Goal: Transaction & Acquisition: Purchase product/service

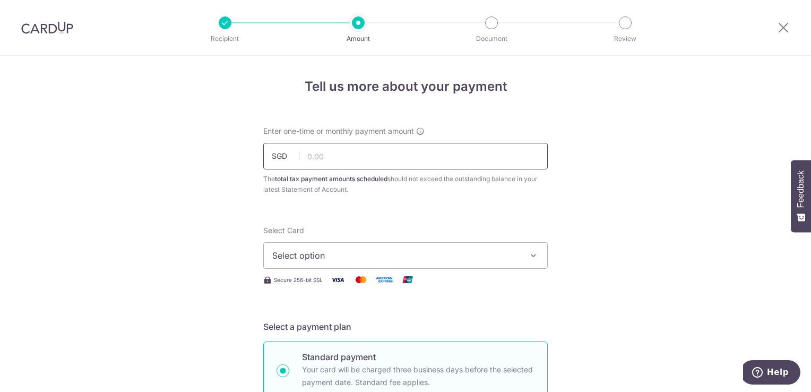
click at [378, 157] on input "text" at bounding box center [405, 156] width 284 height 27
type input "491.00"
click at [409, 253] on span "Select option" at bounding box center [395, 255] width 247 height 13
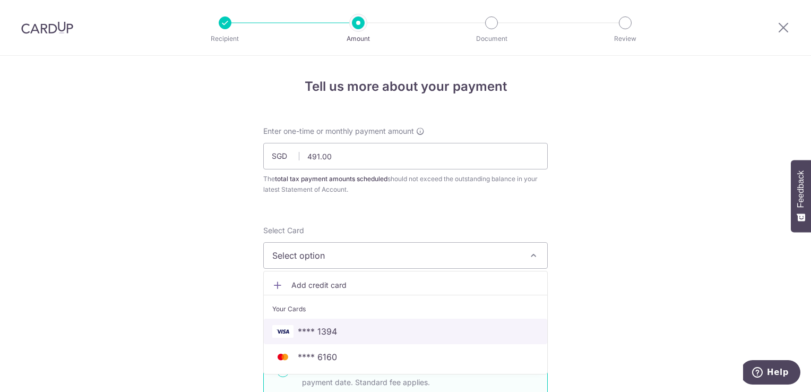
click at [406, 321] on link "**** 1394" at bounding box center [405, 330] width 283 height 25
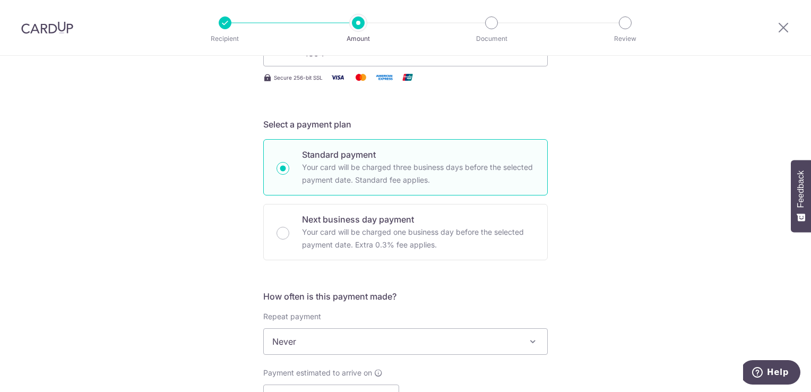
scroll to position [265, 0]
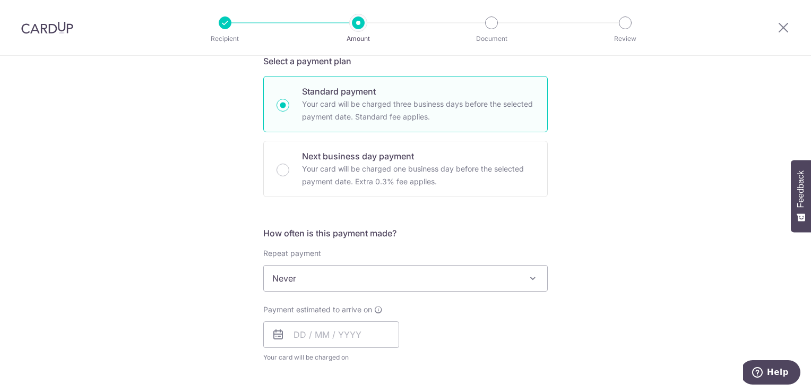
click at [403, 276] on span "Never" at bounding box center [405, 277] width 283 height 25
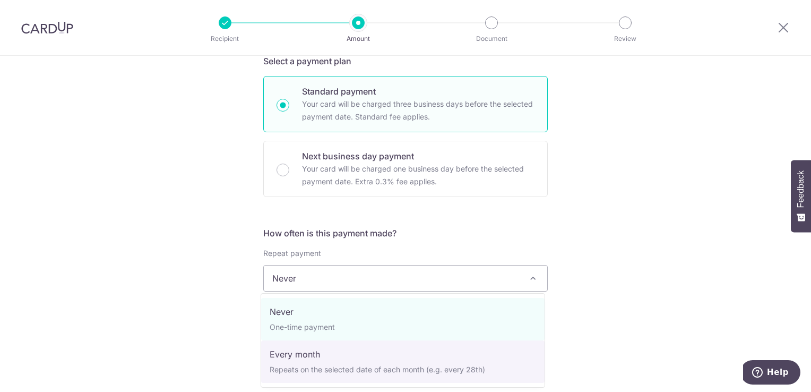
select select "3"
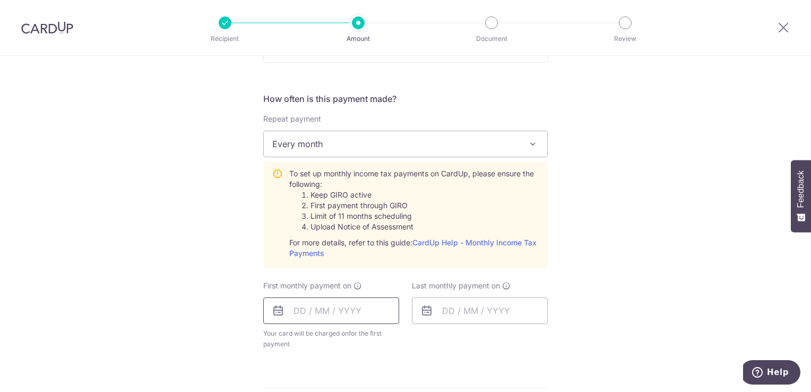
scroll to position [424, 0]
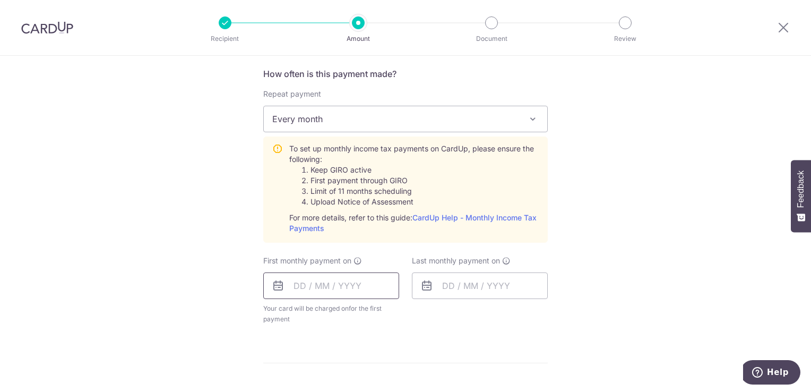
click at [365, 289] on input "text" at bounding box center [331, 285] width 136 height 27
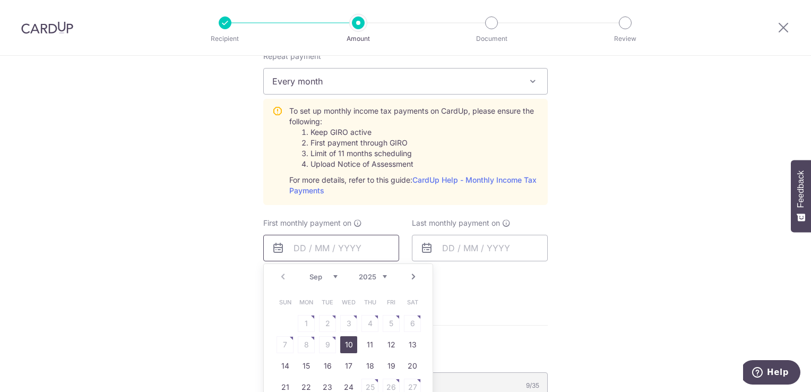
scroll to position [477, 0]
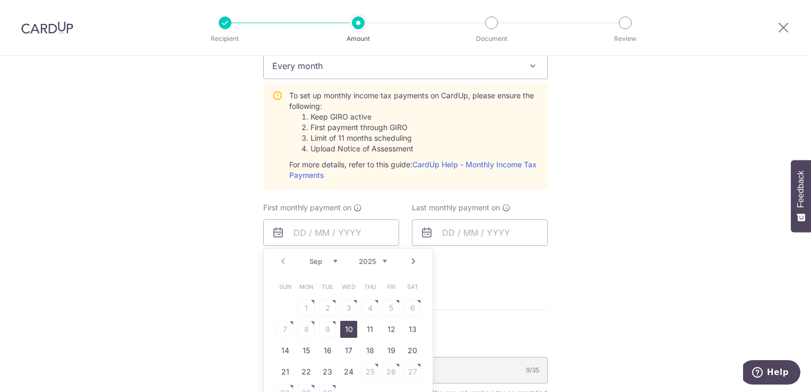
click at [346, 329] on link "10" at bounding box center [348, 328] width 17 height 17
type input "[DATE]"
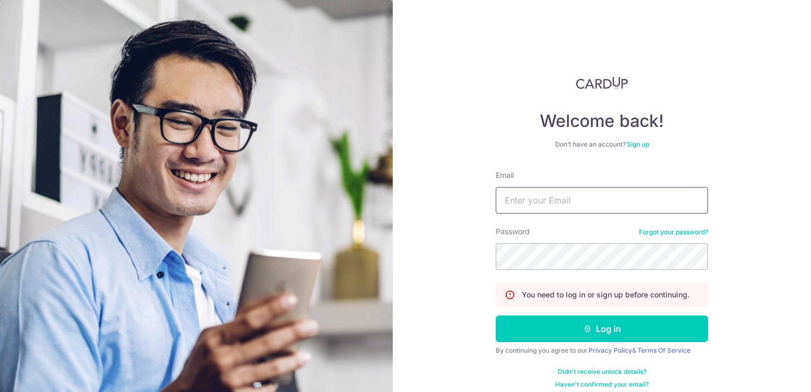
click at [519, 200] on input "Email" at bounding box center [601, 200] width 212 height 27
type input "englishgames@hotmail.com"
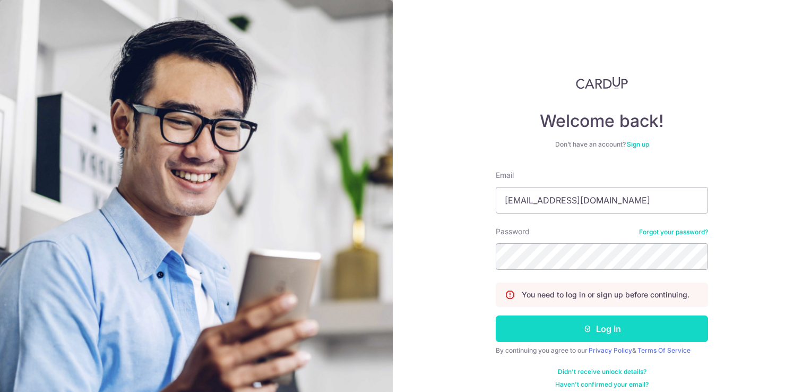
click at [556, 325] on button "Log in" at bounding box center [601, 328] width 212 height 27
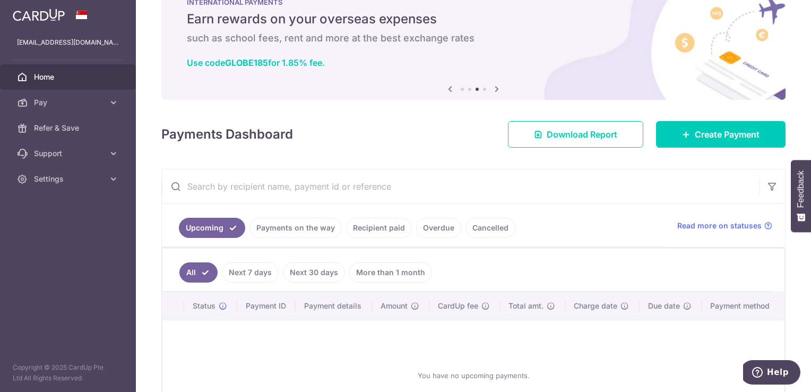
scroll to position [53, 0]
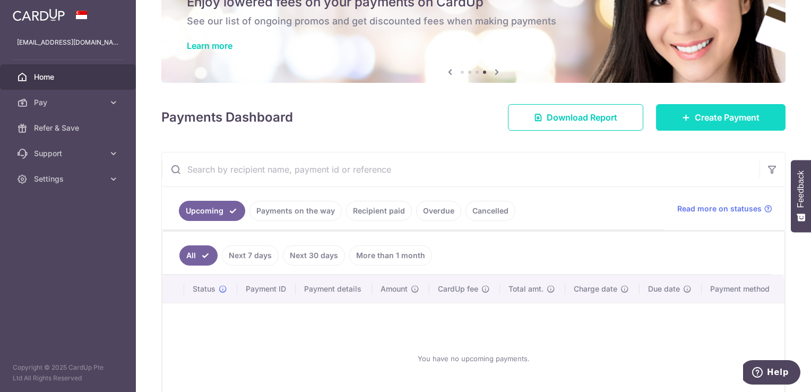
click at [707, 121] on span "Create Payment" at bounding box center [726, 117] width 65 height 13
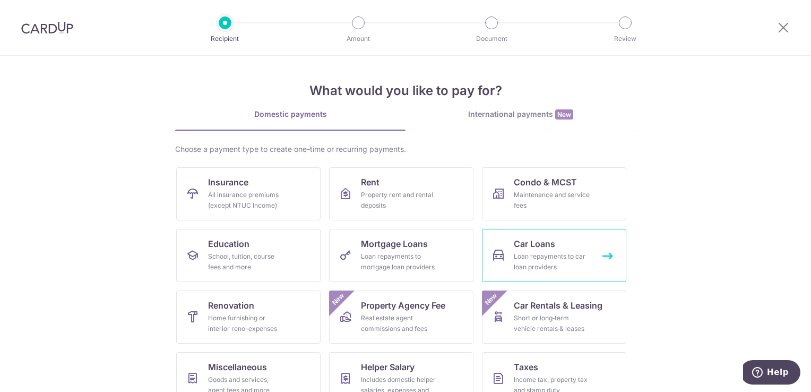
scroll to position [83, 0]
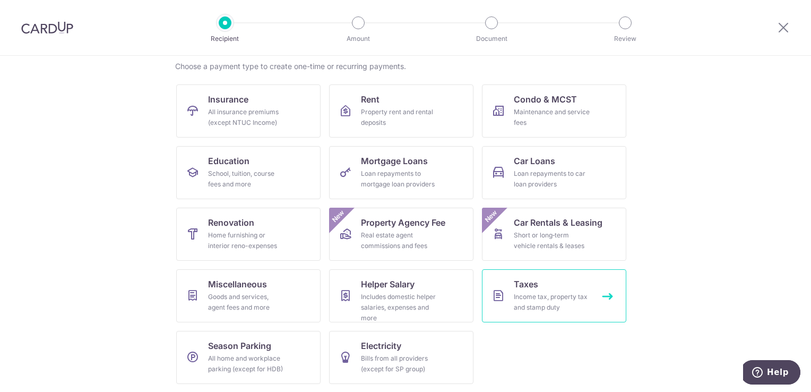
click at [564, 293] on div "Income tax, property tax and stamp duty" at bounding box center [552, 301] width 76 height 21
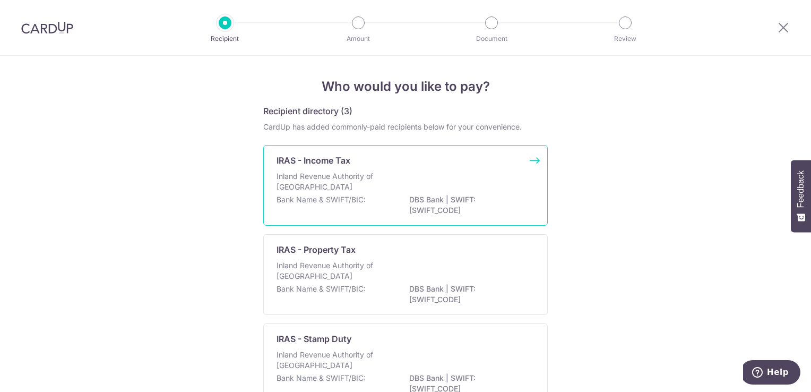
click at [333, 172] on p "Inland Revenue Authority of Singapore" at bounding box center [332, 181] width 112 height 21
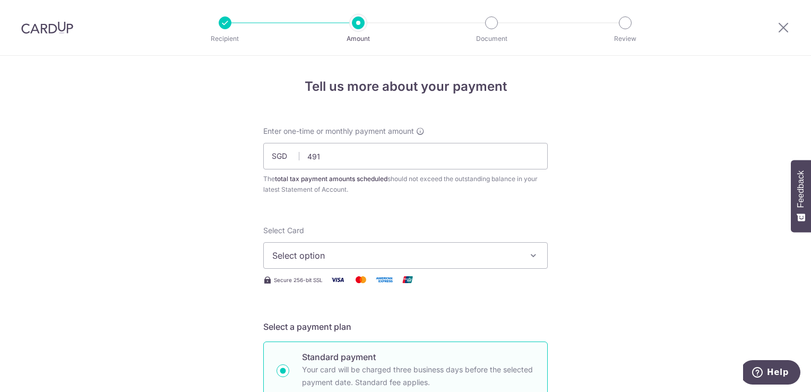
type input "491.00"
click at [508, 251] on span "Select option" at bounding box center [395, 255] width 247 height 13
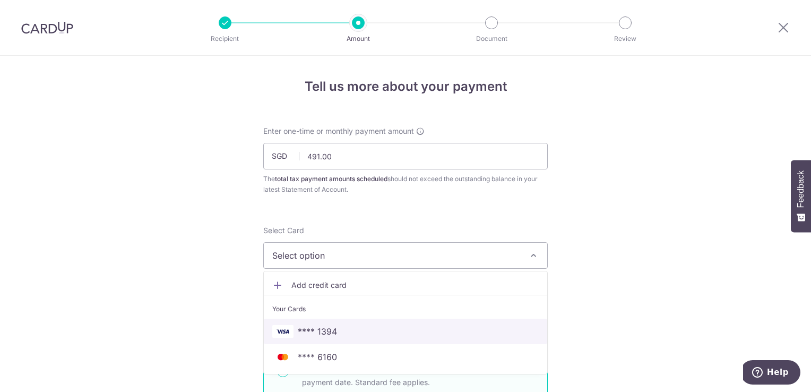
click at [394, 332] on span "**** 1394" at bounding box center [405, 331] width 266 height 13
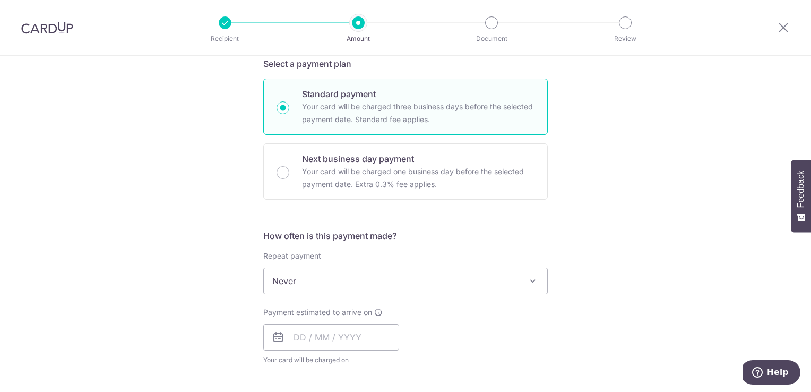
scroll to position [318, 0]
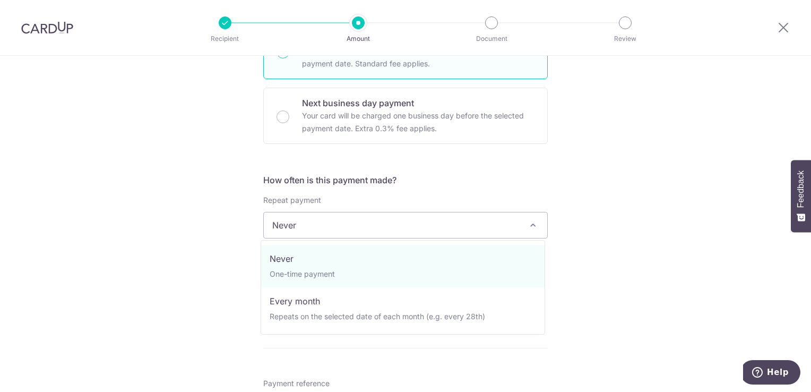
click at [332, 229] on span "Never" at bounding box center [405, 224] width 283 height 25
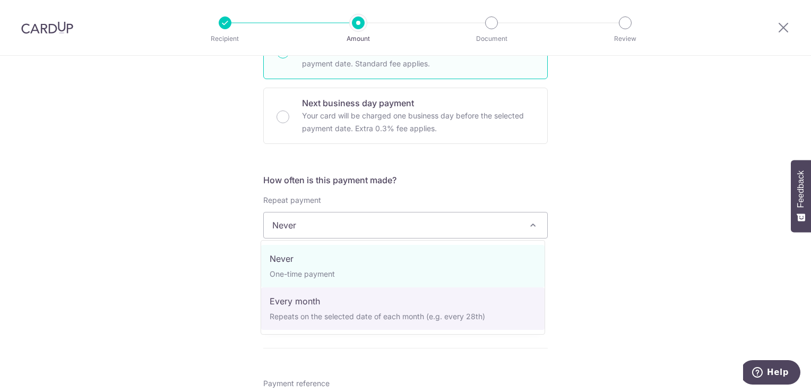
select select "3"
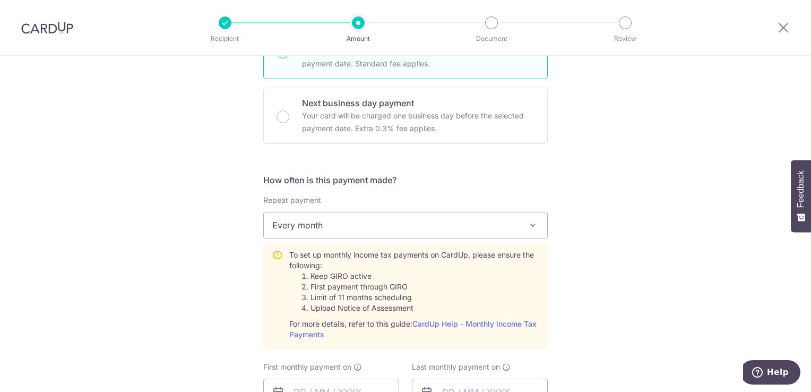
scroll to position [477, 0]
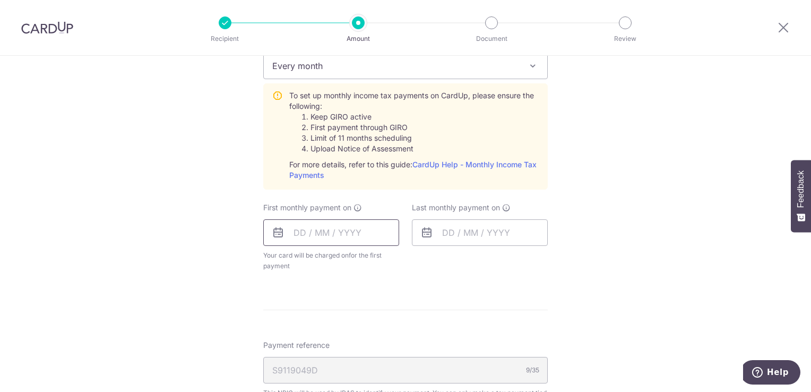
click at [329, 233] on input "text" at bounding box center [331, 232] width 136 height 27
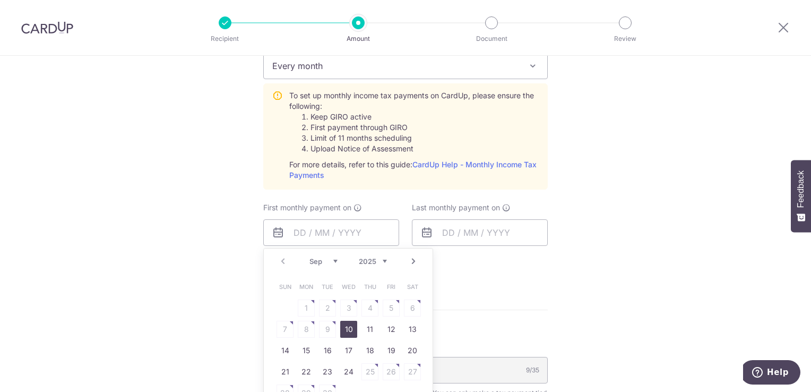
click at [344, 327] on link "10" at bounding box center [348, 328] width 17 height 17
type input "10/09/2025"
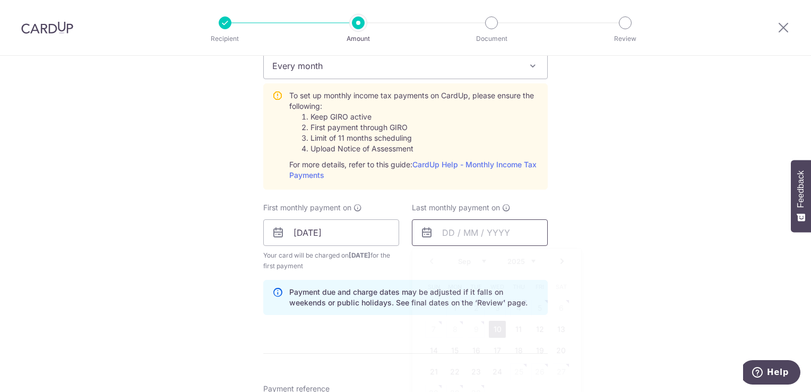
click at [456, 235] on input "text" at bounding box center [480, 232] width 136 height 27
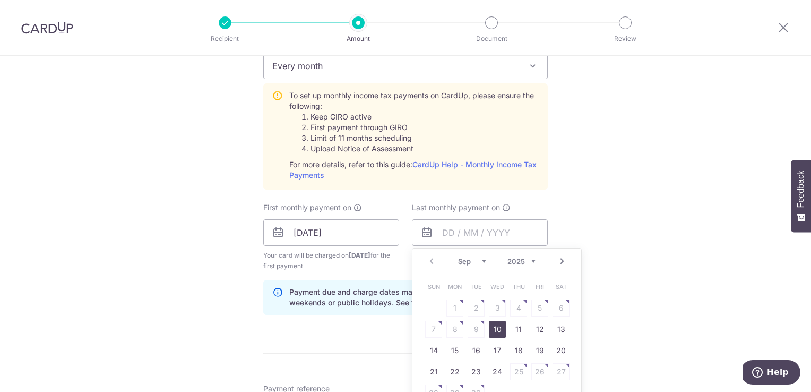
click at [556, 262] on link "Next" at bounding box center [561, 261] width 13 height 13
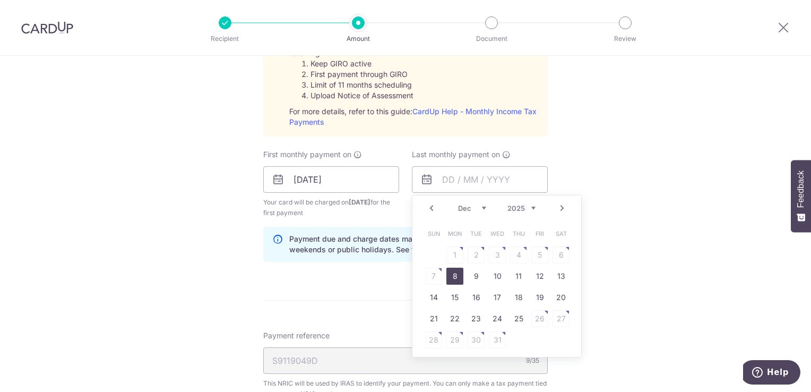
click at [455, 276] on link "8" at bounding box center [454, 275] width 17 height 17
type input "08/12/2025"
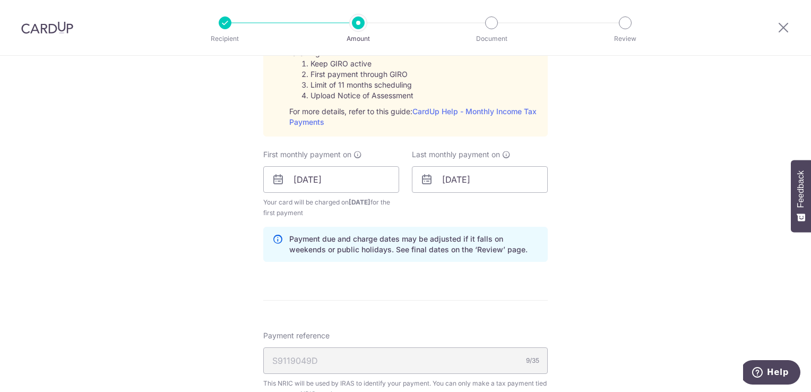
click at [581, 227] on div "Tell us more about your payment Enter one-time or monthly payment amount SGD 49…" at bounding box center [405, 100] width 811 height 1150
click at [513, 182] on input "08/12/2025" at bounding box center [480, 179] width 136 height 27
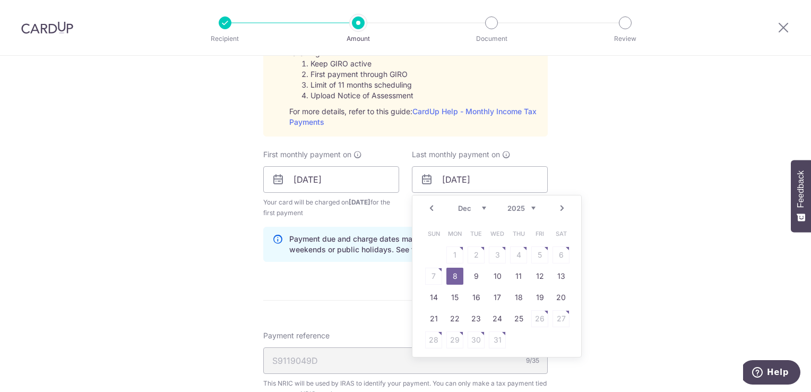
click at [596, 208] on div "Tell us more about your payment Enter one-time or monthly payment amount SGD 49…" at bounding box center [405, 100] width 811 height 1150
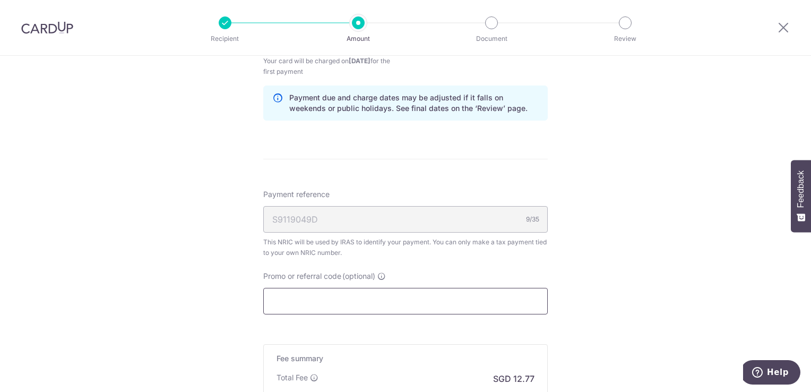
scroll to position [690, 0]
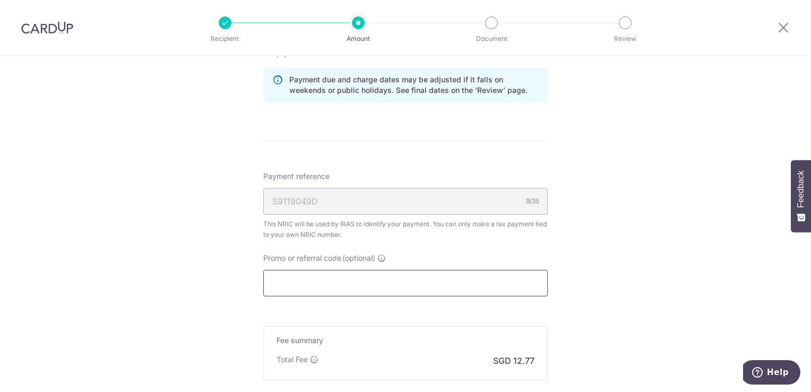
click at [393, 276] on input "Promo or referral code (optional)" at bounding box center [405, 282] width 284 height 27
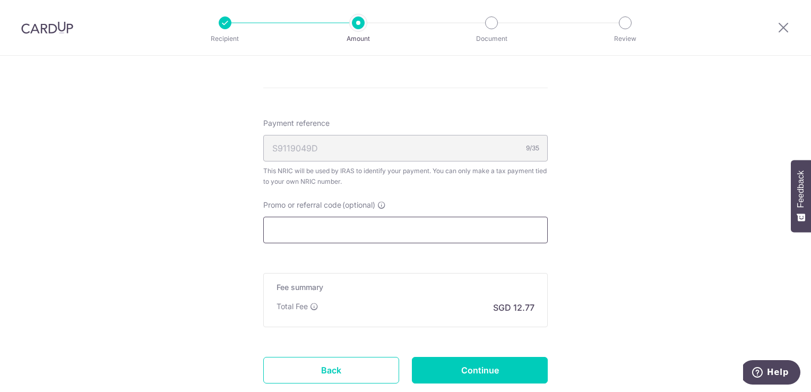
scroll to position [812, 0]
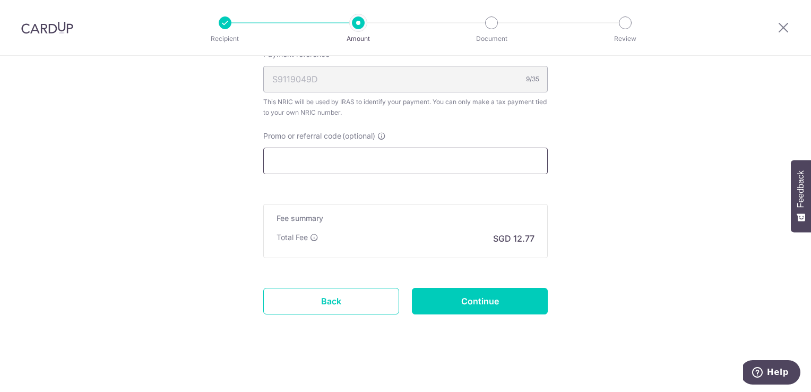
paste input "VTAX25R"
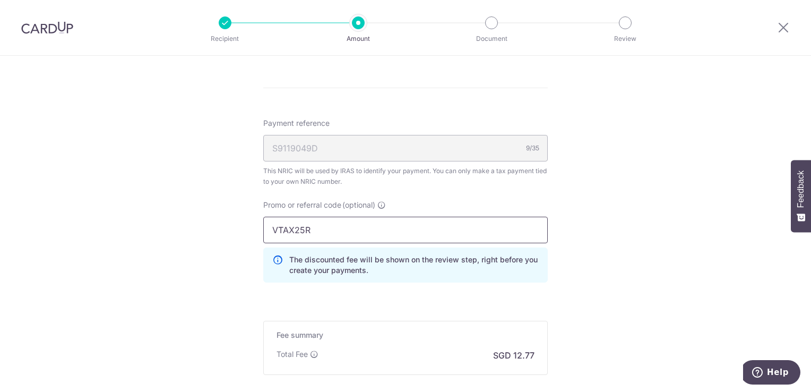
scroll to position [849, 0]
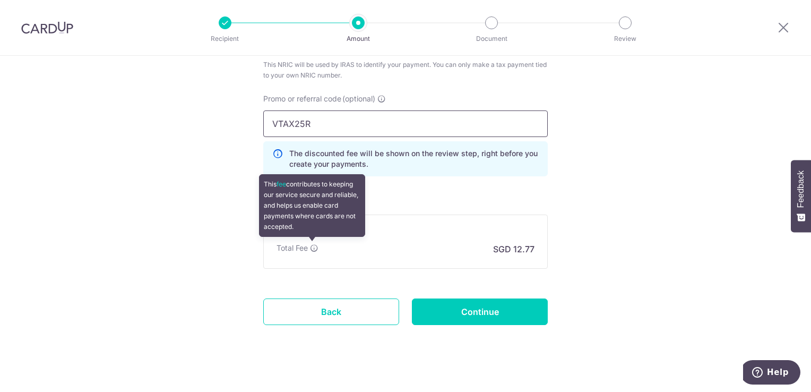
type input "VTAX25R"
click at [312, 249] on icon at bounding box center [314, 247] width 8 height 8
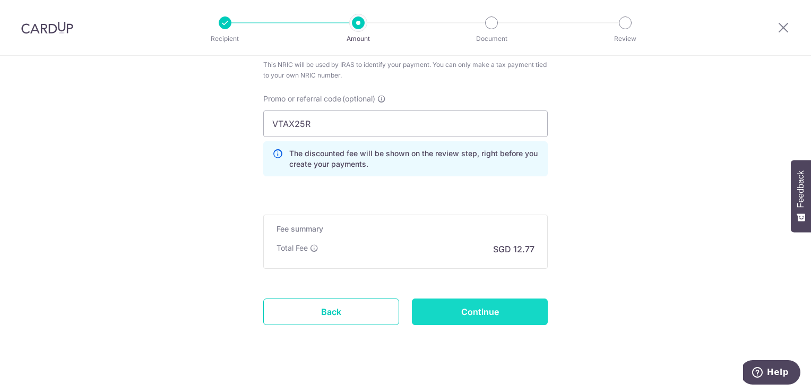
click at [439, 310] on input "Continue" at bounding box center [480, 311] width 136 height 27
type input "Create Schedule"
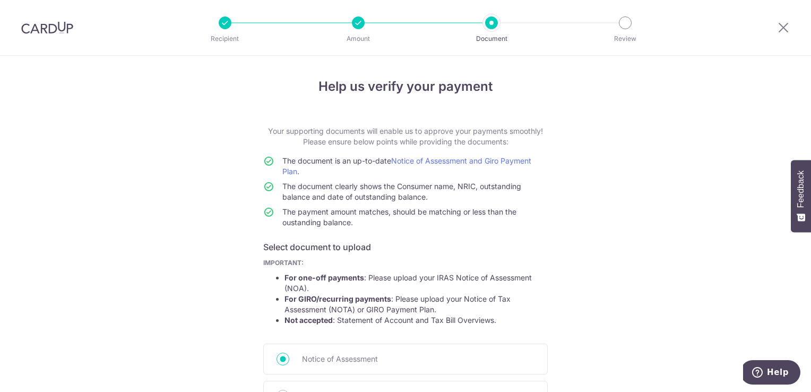
click at [354, 25] on div at bounding box center [358, 22] width 13 height 13
click at [779, 28] on icon at bounding box center [783, 27] width 13 height 13
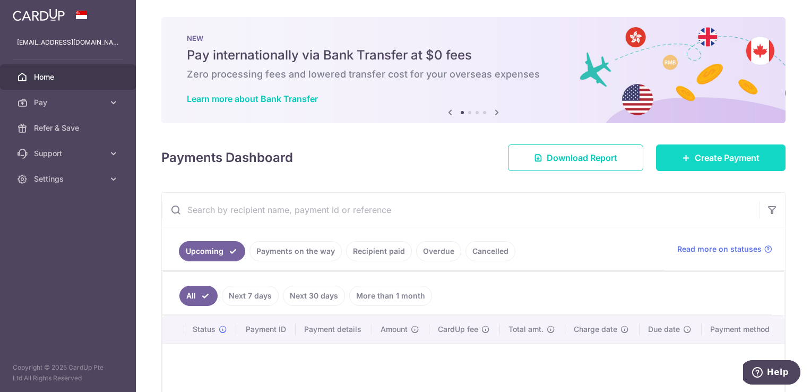
click at [700, 155] on span "Create Payment" at bounding box center [726, 157] width 65 height 13
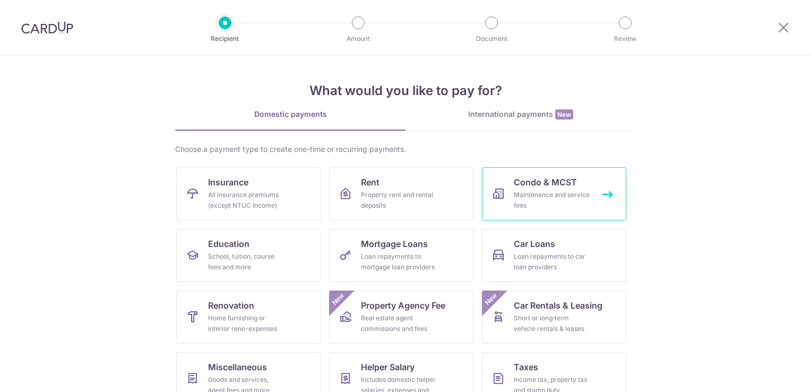
scroll to position [83, 0]
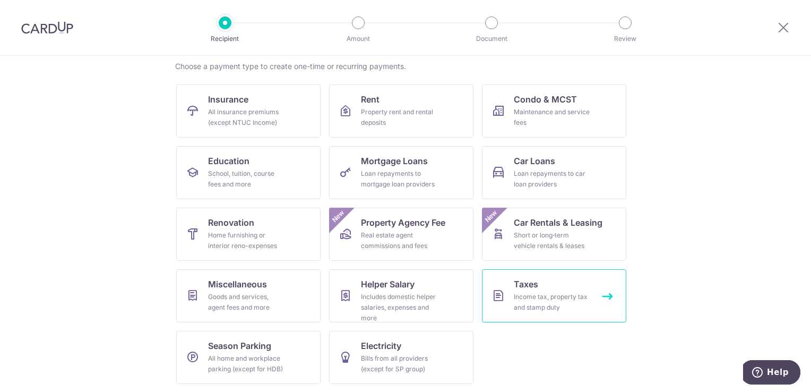
click at [543, 302] on div "Income tax, property tax and stamp duty" at bounding box center [552, 301] width 76 height 21
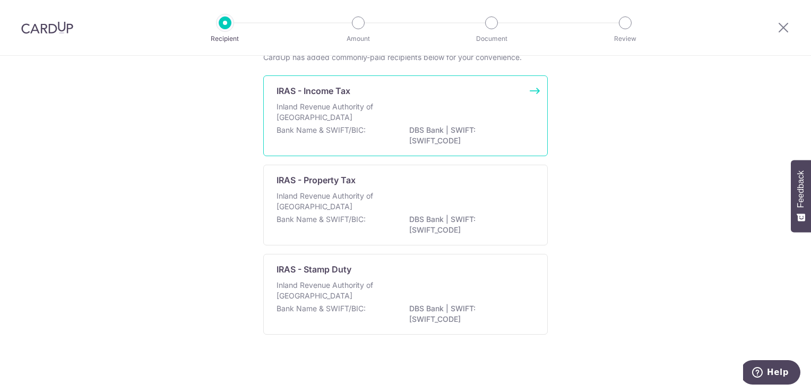
click at [347, 96] on p "IRAS - Income Tax" at bounding box center [313, 90] width 74 height 13
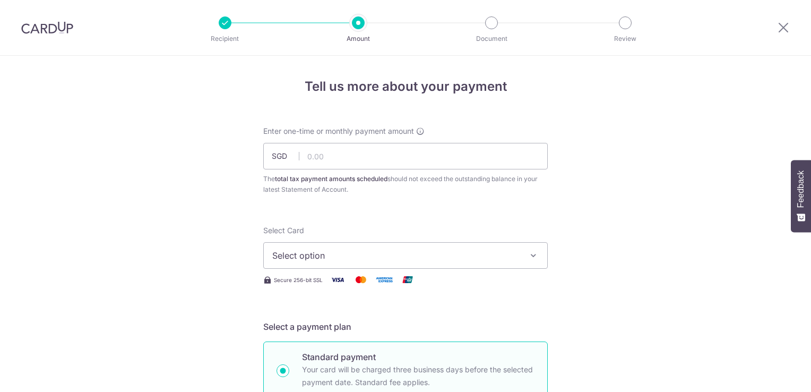
click at [368, 160] on input "text" at bounding box center [405, 156] width 284 height 27
type input "492.00"
click at [360, 249] on span "Select option" at bounding box center [395, 255] width 247 height 13
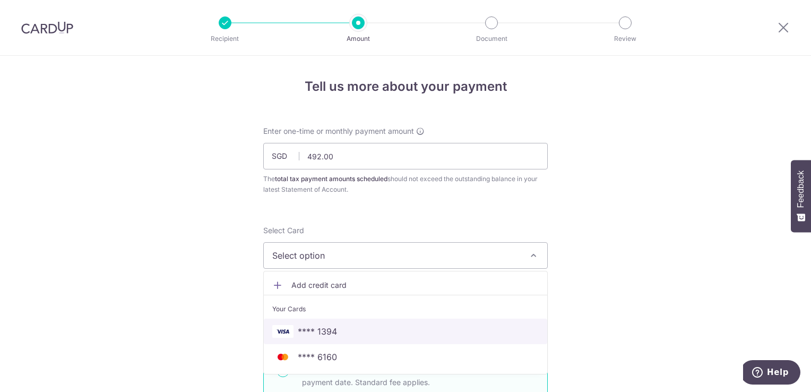
click at [359, 328] on span "**** 1394" at bounding box center [405, 331] width 266 height 13
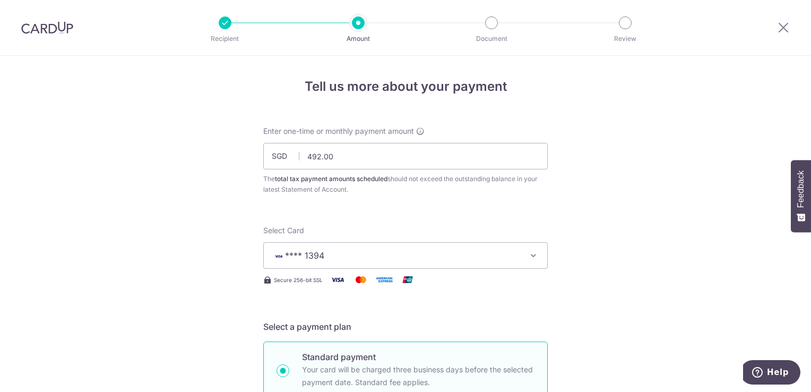
scroll to position [159, 0]
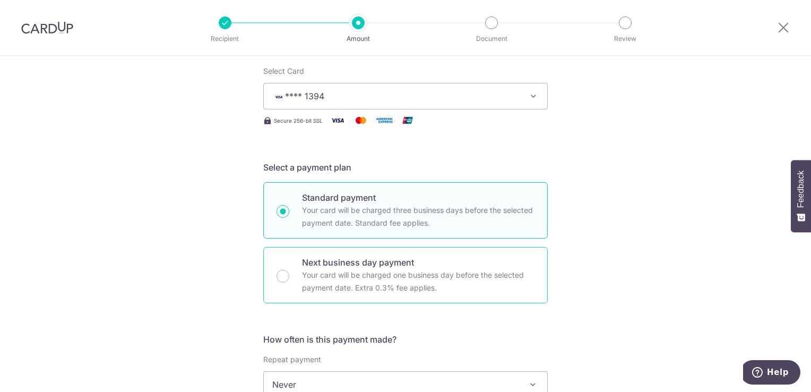
click at [432, 284] on p "Your card will be charged one business day before the selected payment date. Ex…" at bounding box center [418, 280] width 232 height 25
click at [289, 282] on input "Next business day payment Your card will be charged one business day before the…" at bounding box center [282, 275] width 13 height 13
radio input "false"
radio input "true"
click at [420, 228] on p "Your card will be charged three business days before the selected payment date.…" at bounding box center [418, 216] width 232 height 25
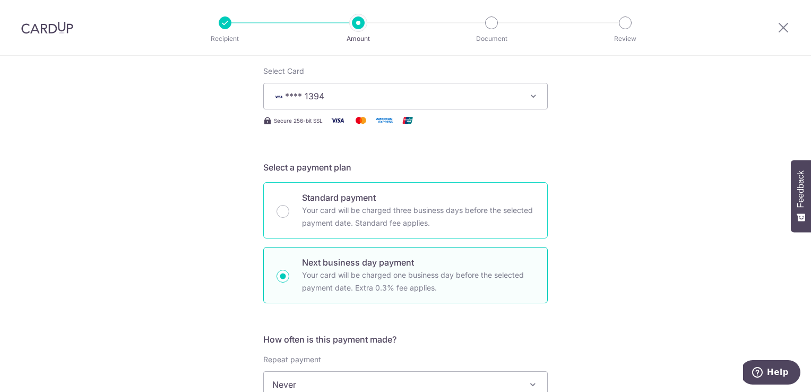
click at [289, 218] on input "Standard payment Your card will be charged three business days before the selec…" at bounding box center [282, 211] width 13 height 13
radio input "true"
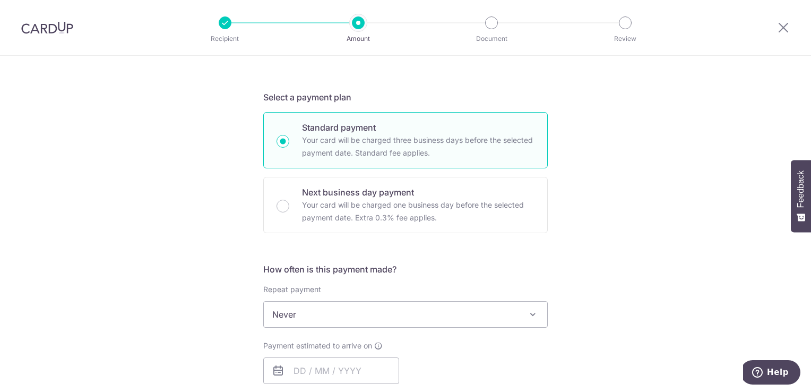
scroll to position [318, 0]
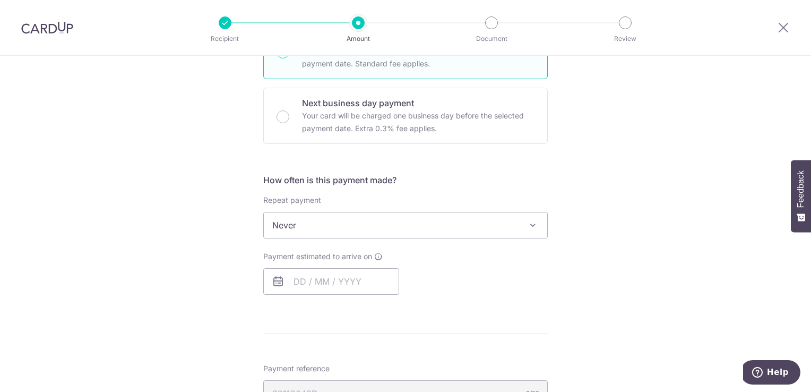
click at [399, 230] on span "Never" at bounding box center [405, 224] width 283 height 25
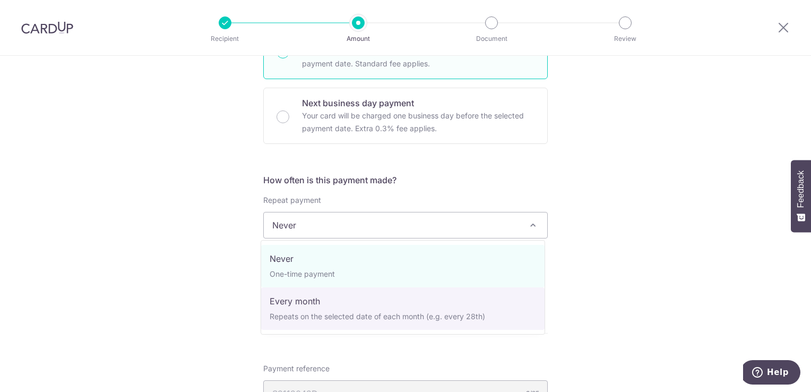
select select "3"
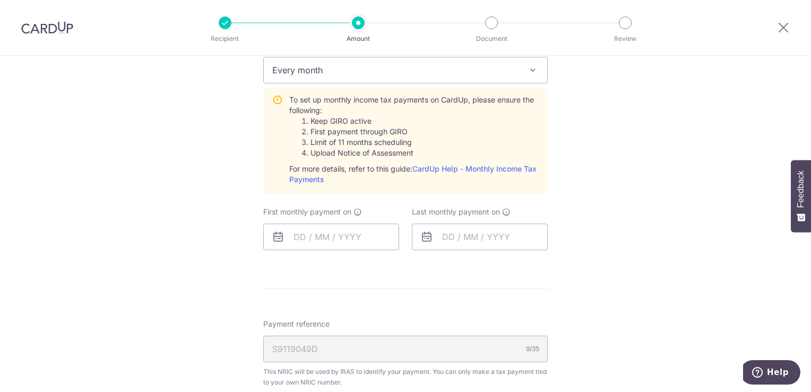
scroll to position [477, 0]
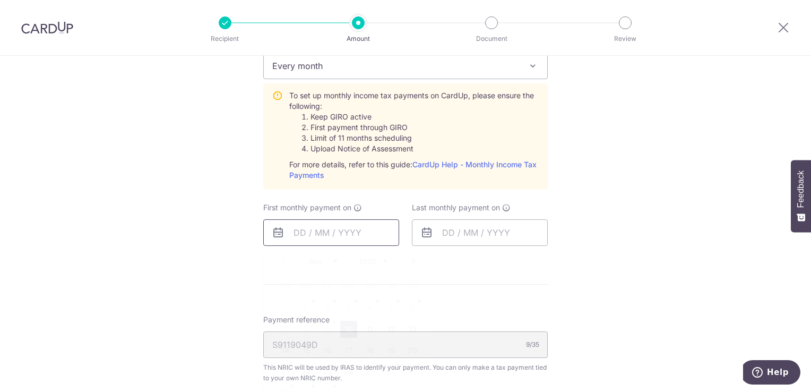
click at [344, 232] on input "text" at bounding box center [331, 232] width 136 height 27
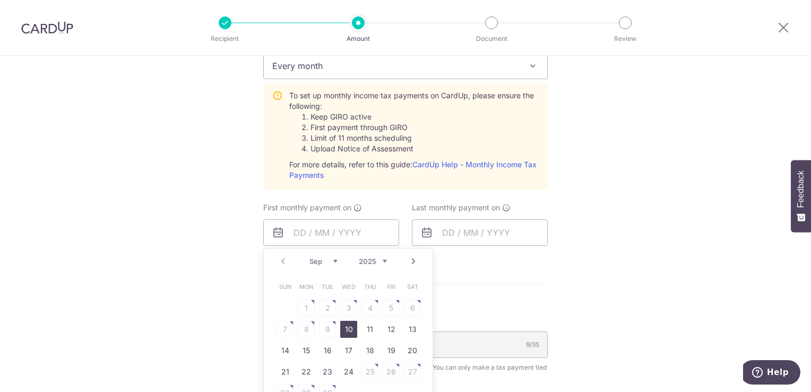
click at [346, 326] on link "10" at bounding box center [348, 328] width 17 height 17
type input "[DATE]"
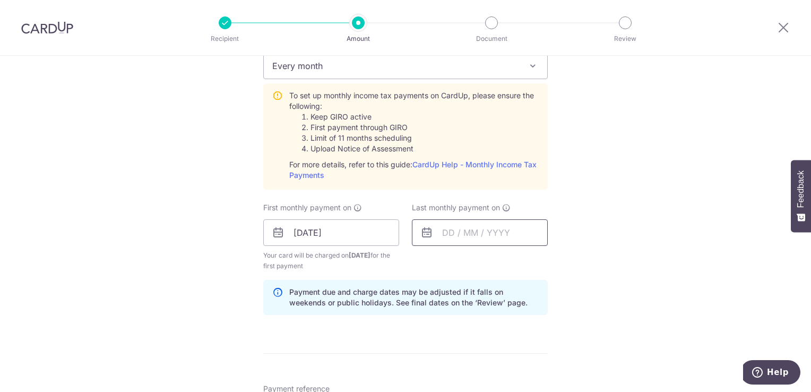
click at [455, 233] on input "text" at bounding box center [480, 232] width 136 height 27
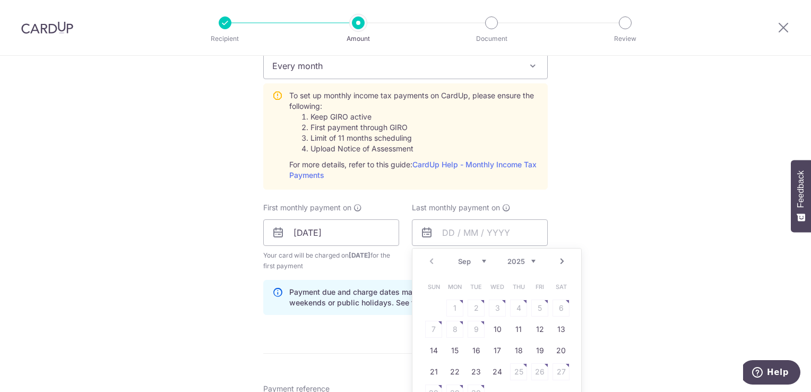
click at [558, 260] on link "Next" at bounding box center [561, 261] width 13 height 13
click at [490, 331] on link "10" at bounding box center [497, 328] width 17 height 17
type input "[DATE]"
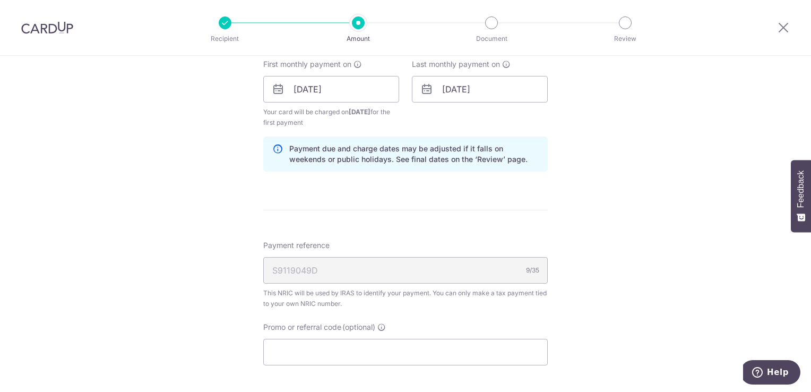
scroll to position [637, 0]
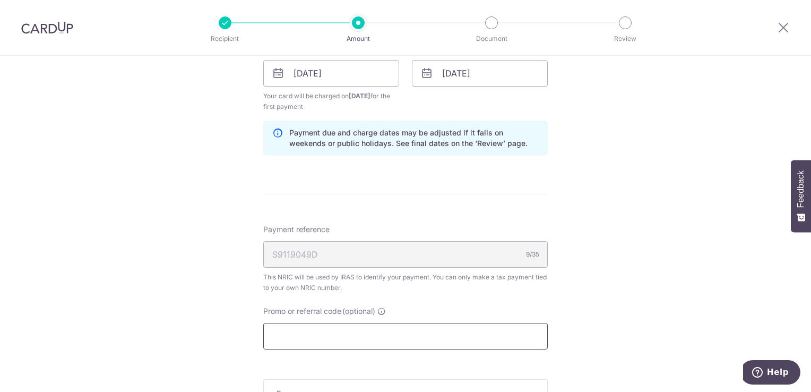
click at [337, 324] on input "Promo or referral code (optional)" at bounding box center [405, 336] width 284 height 27
paste input "VTAX25R"
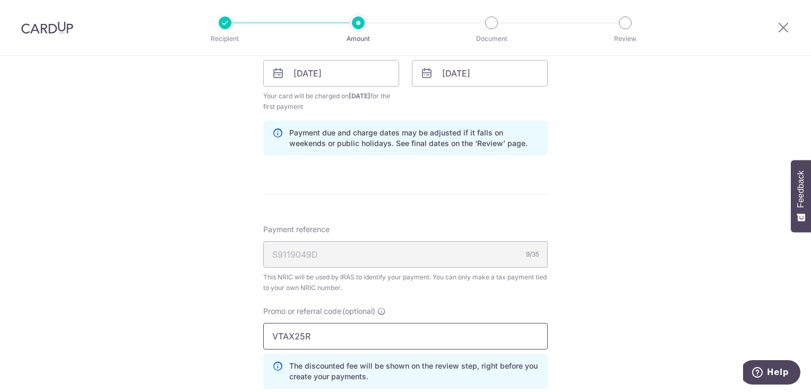
type input "VTAX25R"
click at [598, 298] on div "Tell us more about your payment Enter one-time or monthly payment amount SGD 49…" at bounding box center [405, 17] width 811 height 1197
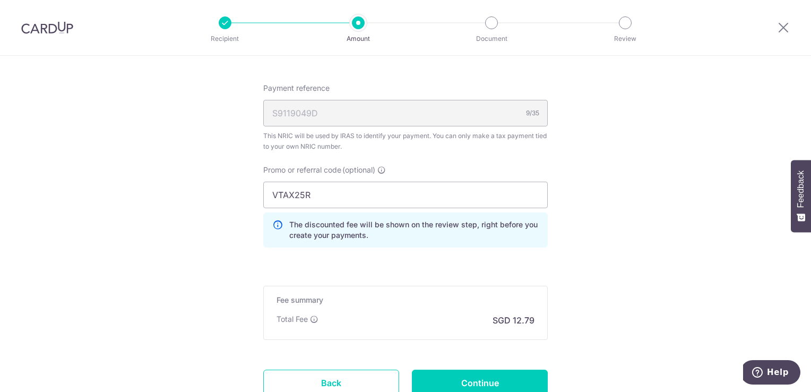
scroll to position [796, 0]
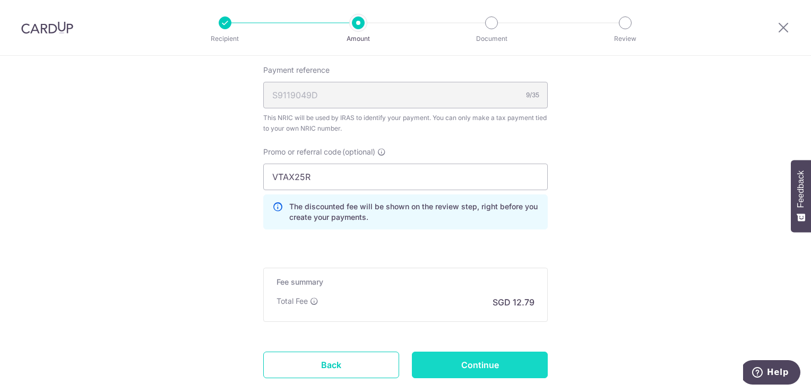
click at [511, 373] on input "Continue" at bounding box center [480, 364] width 136 height 27
type input "Create Schedule"
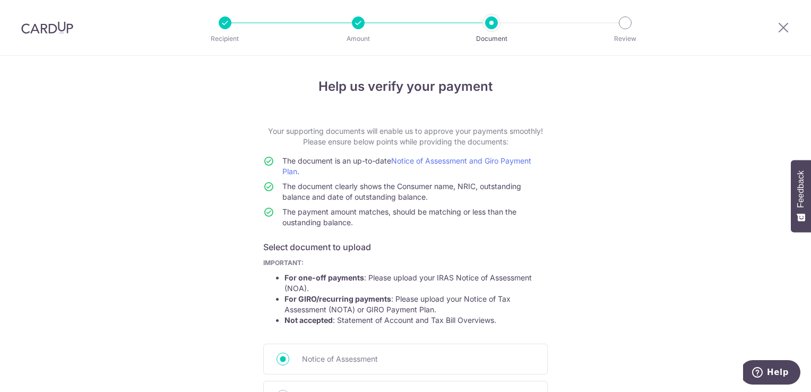
scroll to position [53, 0]
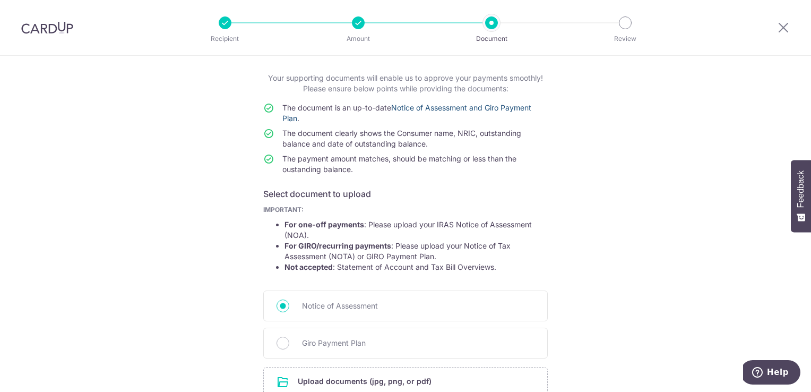
click at [458, 109] on link "Notice of Assessment and Giro Payment Plan" at bounding box center [406, 113] width 249 height 20
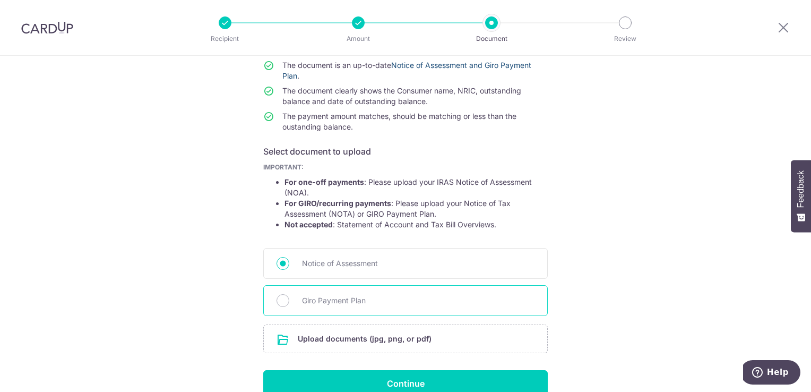
scroll to position [149, 0]
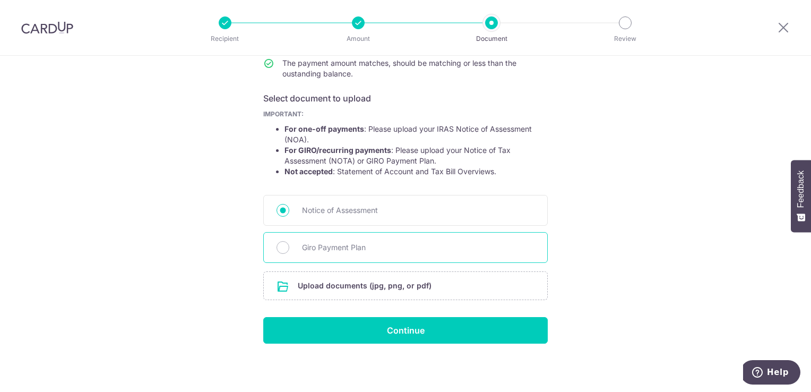
click at [286, 247] on div "Giro Payment Plan" at bounding box center [405, 247] width 284 height 31
click at [277, 247] on input "Giro Payment Plan" at bounding box center [282, 247] width 13 height 13
radio input "true"
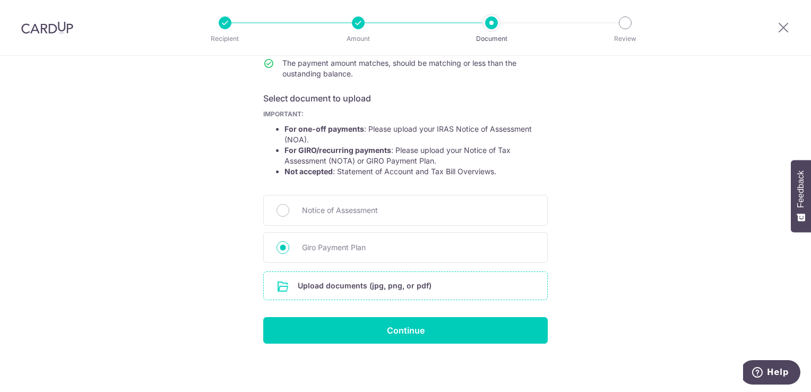
click at [367, 282] on input "file" at bounding box center [405, 286] width 283 height 28
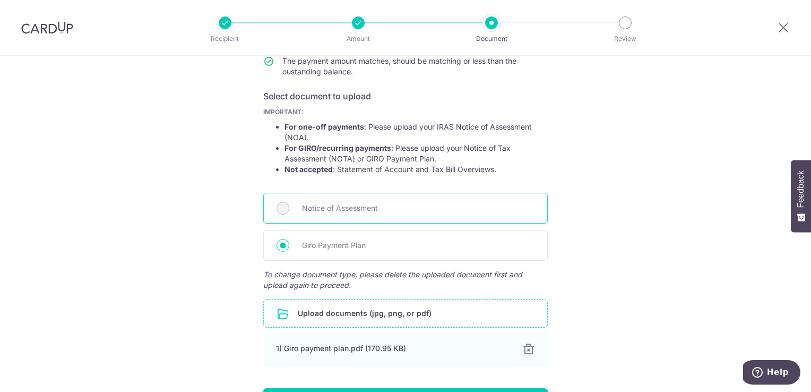
scroll to position [222, 0]
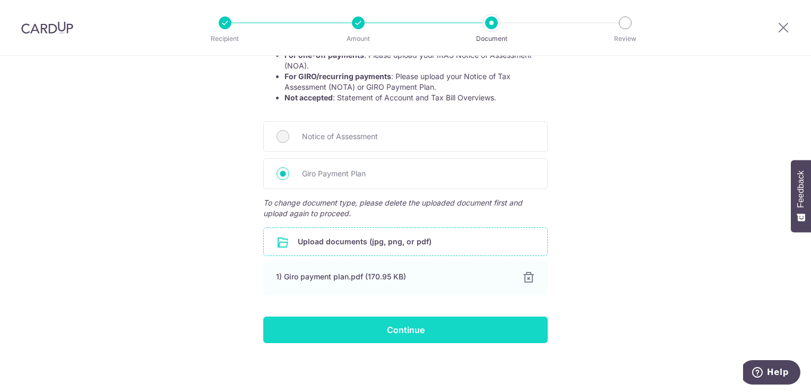
click at [471, 332] on input "Continue" at bounding box center [405, 329] width 284 height 27
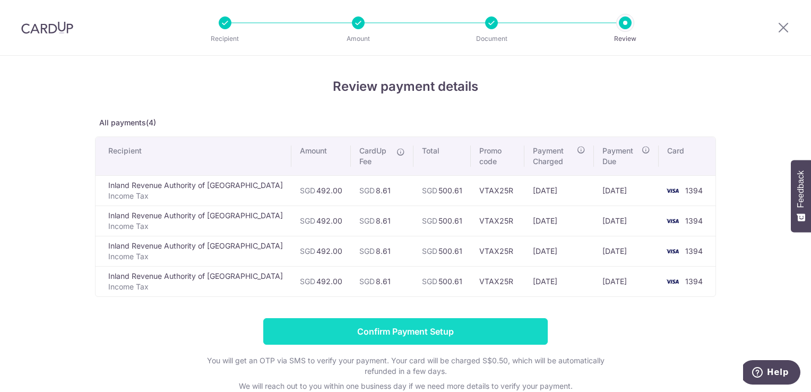
click at [401, 324] on input "Confirm Payment Setup" at bounding box center [405, 331] width 284 height 27
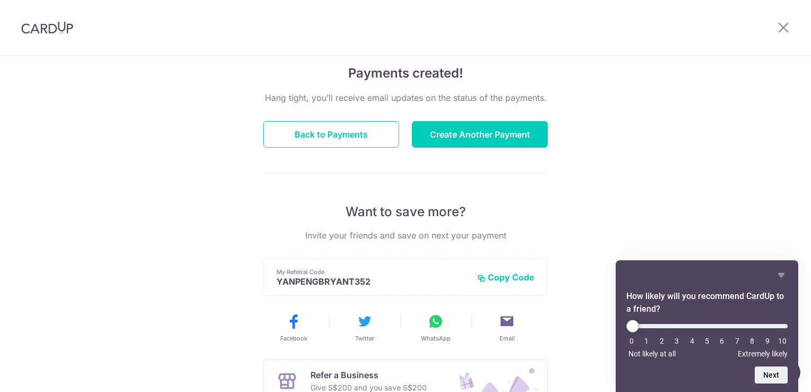
scroll to position [106, 0]
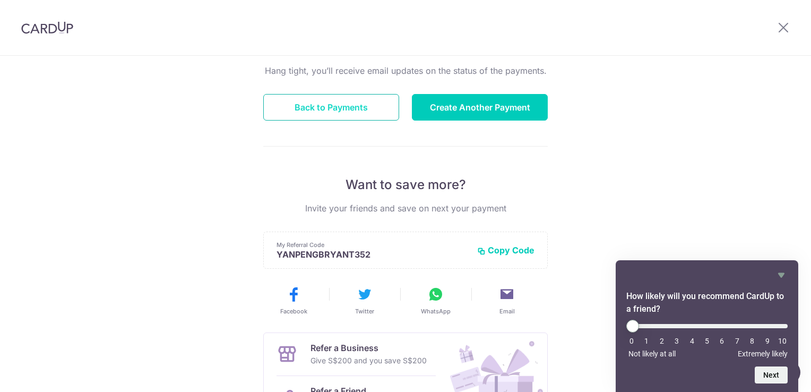
click at [362, 111] on button "Back to Payments" at bounding box center [331, 107] width 136 height 27
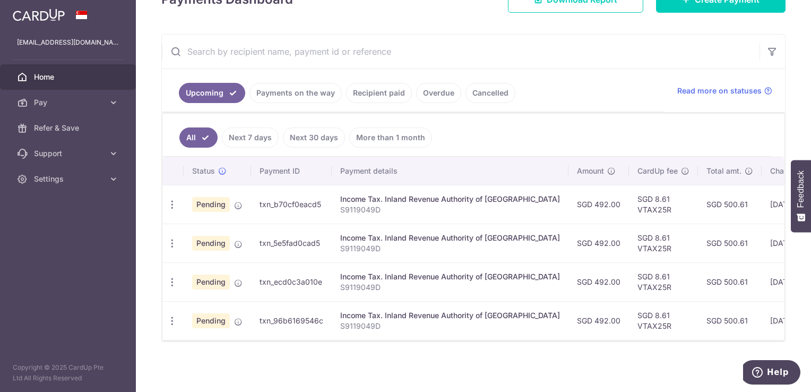
scroll to position [174, 0]
